Goal: Task Accomplishment & Management: Manage account settings

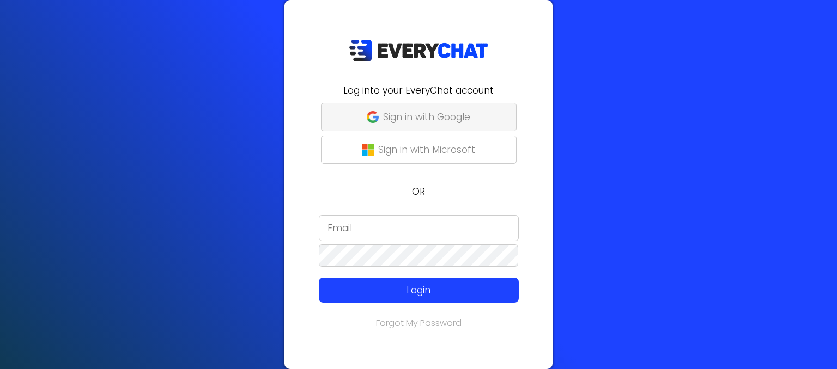
click at [436, 122] on p "Sign in with Google" at bounding box center [426, 117] width 87 height 14
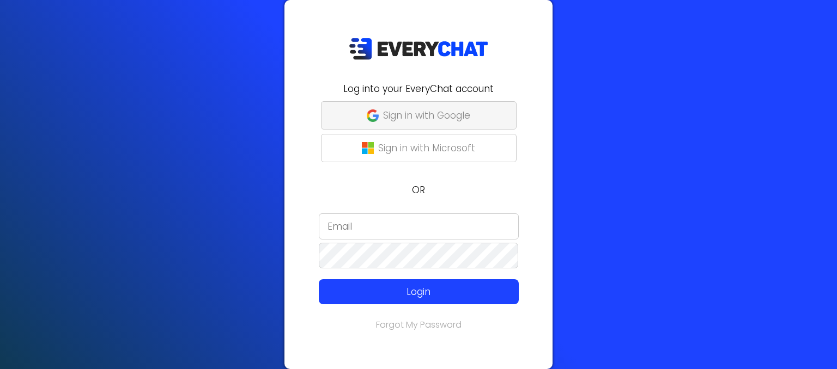
type input "[EMAIL_ADDRESS][DOMAIN_NAME]"
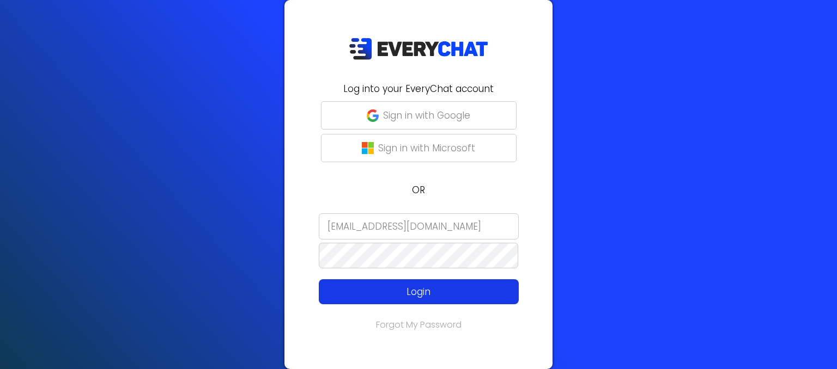
click at [410, 290] on p "Login" at bounding box center [419, 292] width 160 height 14
type input "[EMAIL_ADDRESS][DOMAIN_NAME]"
click at [422, 286] on p "Login" at bounding box center [419, 292] width 160 height 14
